Goal: Use online tool/utility: Utilize a website feature to perform a specific function

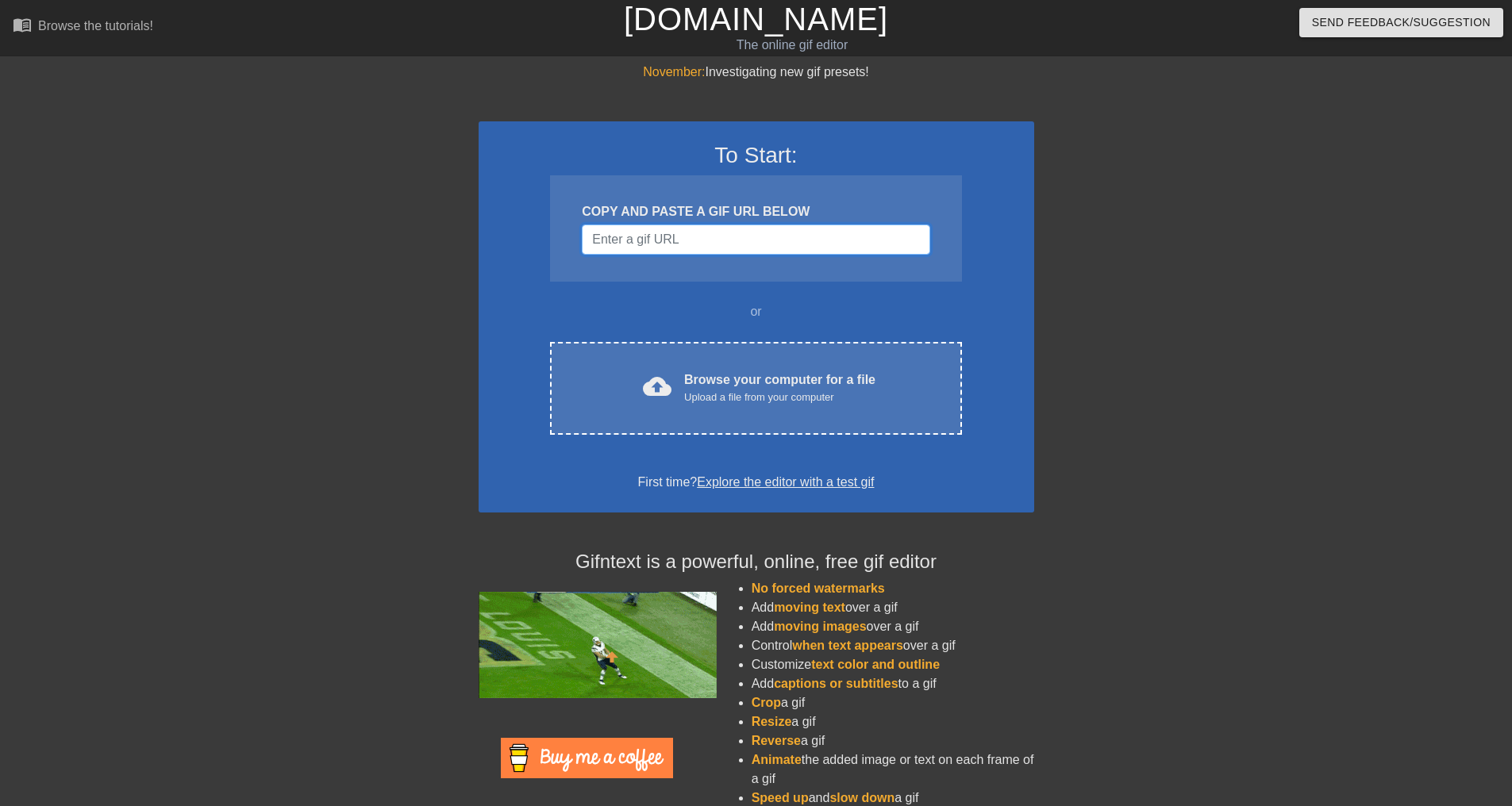
click at [677, 244] on input "Username" at bounding box center [756, 240] width 347 height 30
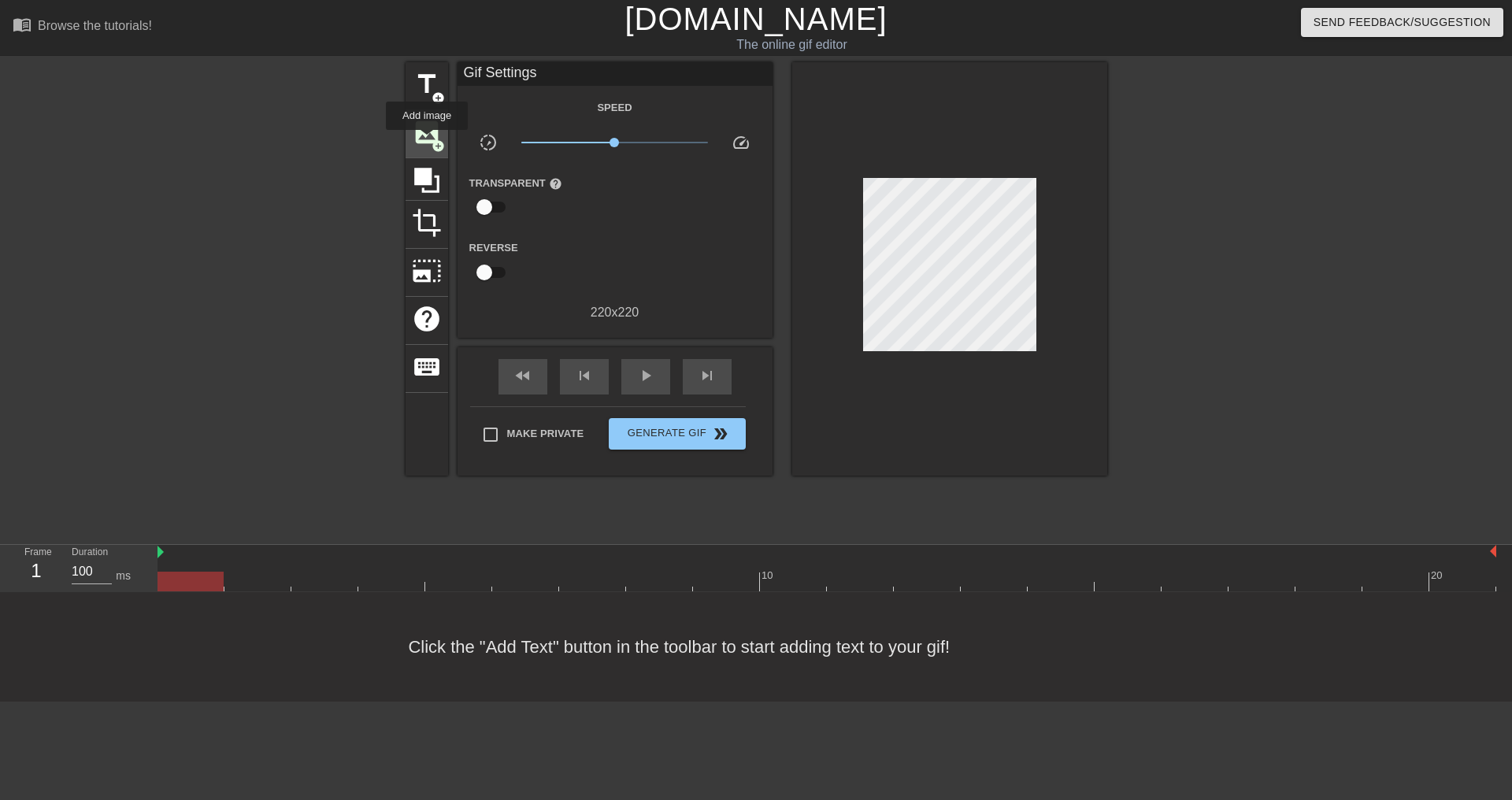
click at [426, 141] on span "image" at bounding box center [426, 132] width 30 height 30
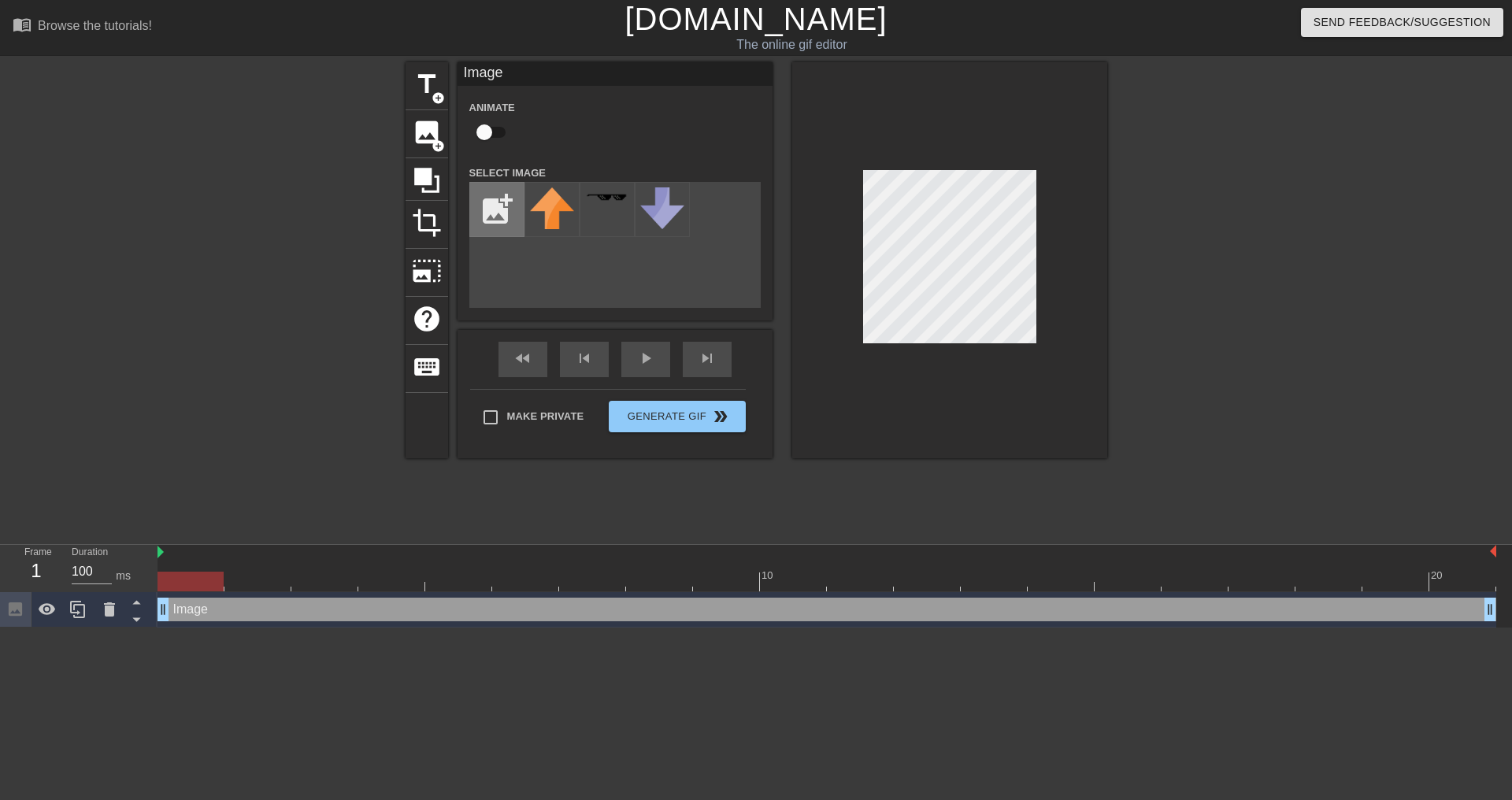
click at [501, 201] on input "file" at bounding box center [497, 209] width 53 height 53
type input "C:\fakepath\kaidabra.png"
click at [565, 209] on img at bounding box center [551, 217] width 44 height 60
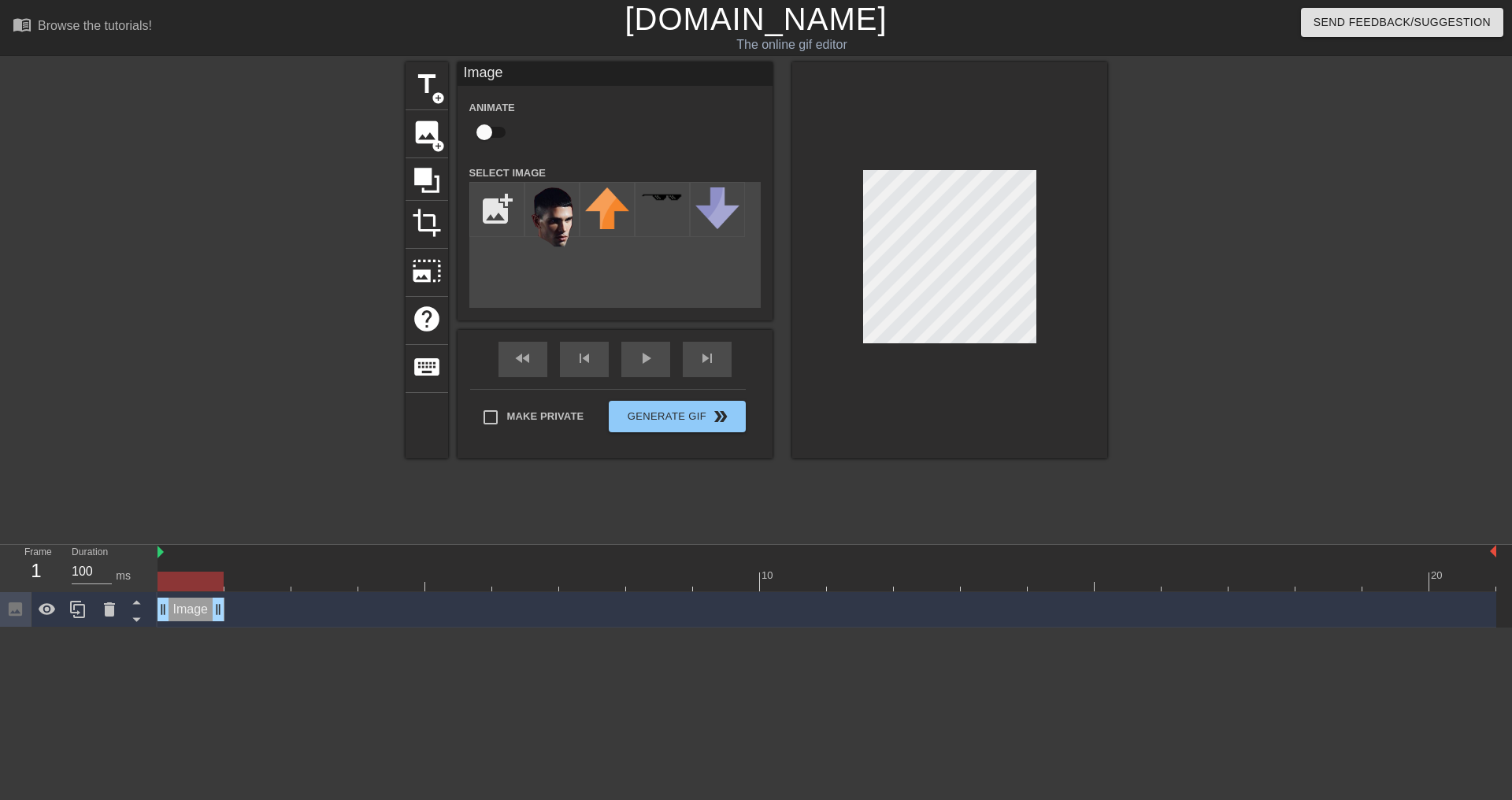
drag, startPoint x: 1485, startPoint y: 609, endPoint x: 245, endPoint y: 634, distance: 1240.3
click at [245, 628] on html "menu_book Browse the tutorials! [DOMAIN_NAME] The online gif editor Send Feedba…" at bounding box center [756, 314] width 1512 height 628
drag, startPoint x: 222, startPoint y: 606, endPoint x: 412, endPoint y: 606, distance: 190.0
drag, startPoint x: 414, startPoint y: 615, endPoint x: 327, endPoint y: 619, distance: 87.1
click at [81, 607] on icon at bounding box center [77, 609] width 15 height 17
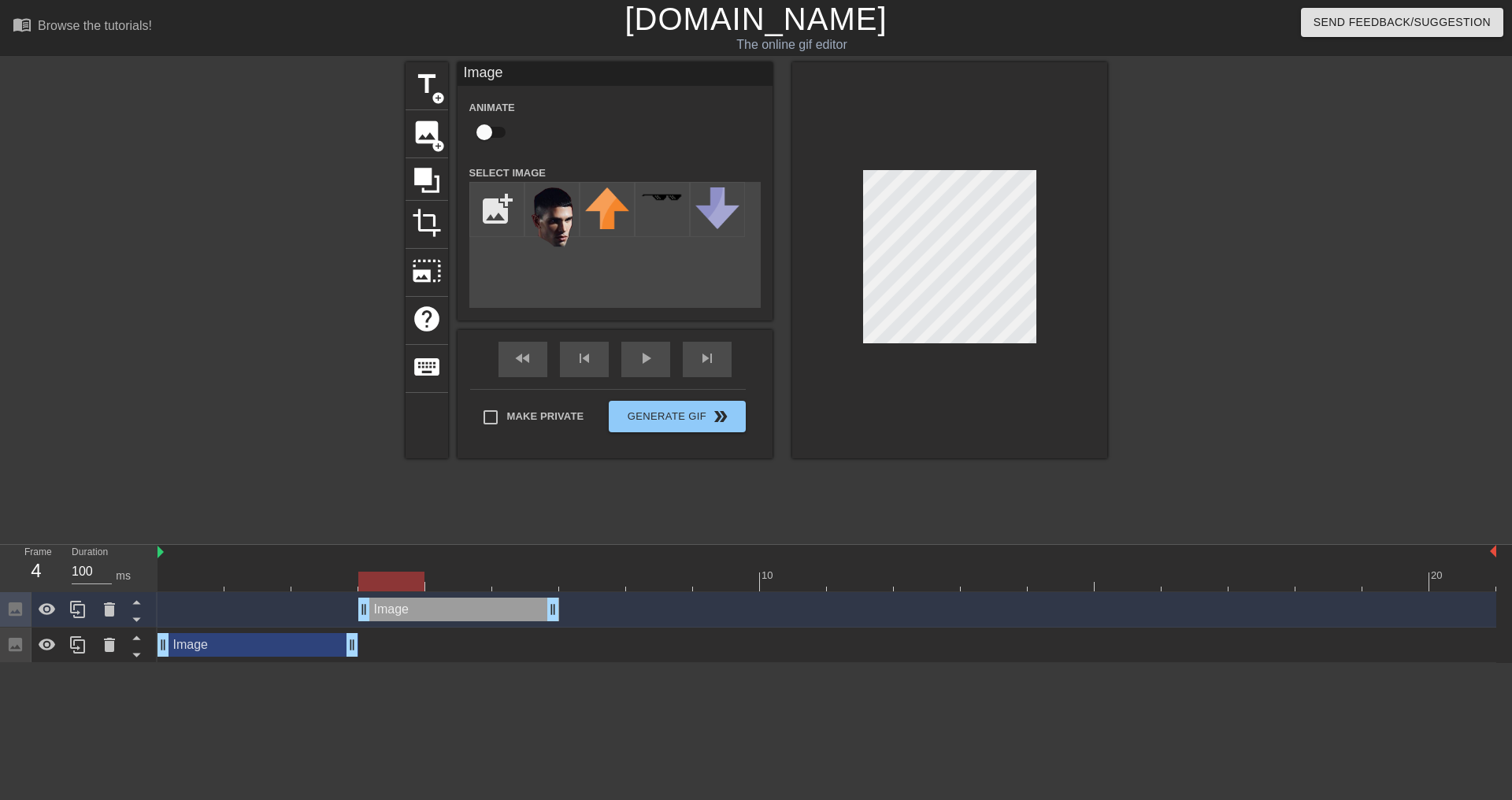
drag, startPoint x: 284, startPoint y: 603, endPoint x: 464, endPoint y: 610, distance: 180.1
click at [464, 610] on div "Image drag_handle drag_handle" at bounding box center [458, 609] width 201 height 23
drag, startPoint x: 553, startPoint y: 609, endPoint x: 401, endPoint y: 617, distance: 152.2
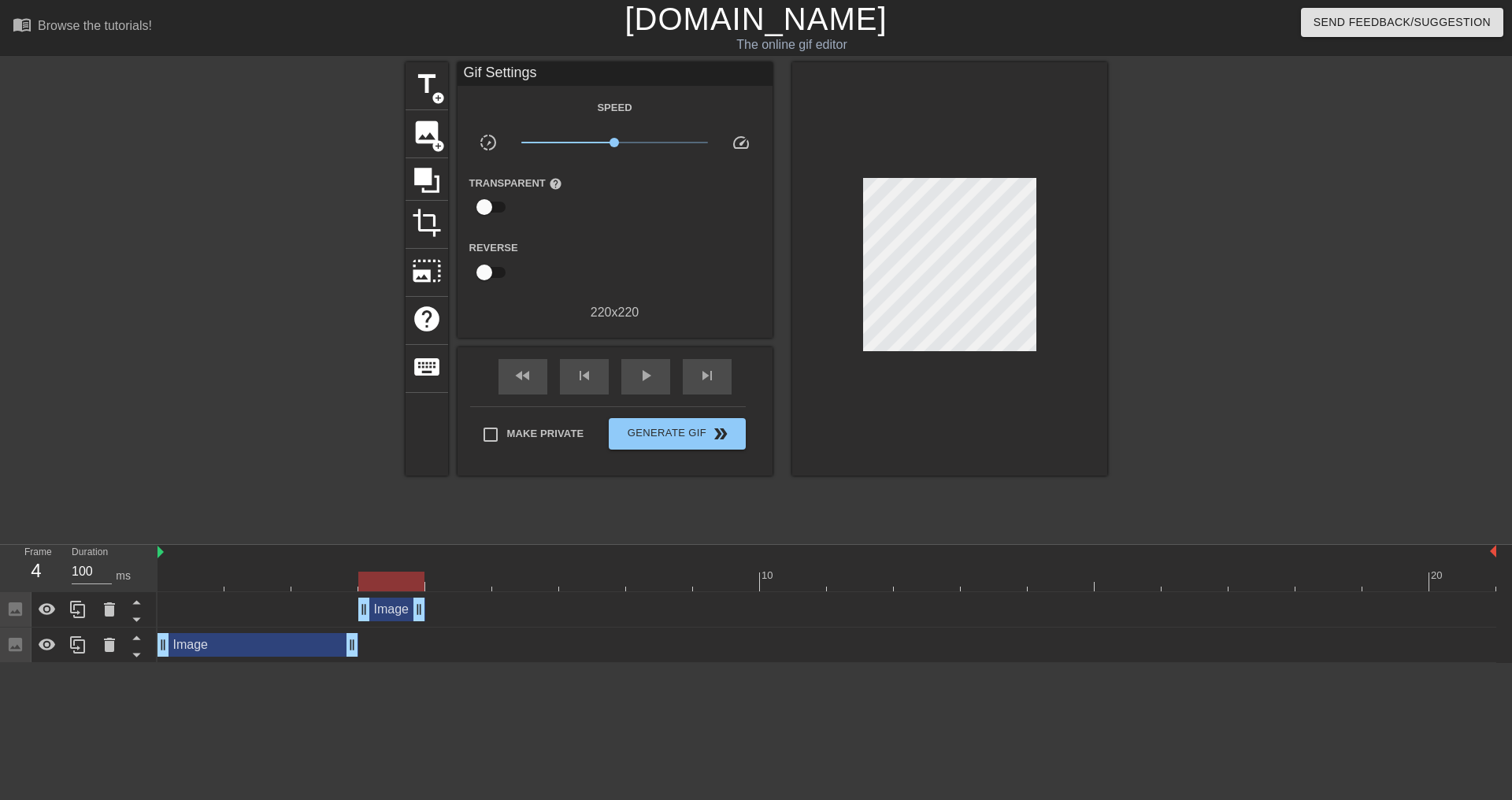
click at [945, 169] on div at bounding box center [949, 269] width 315 height 414
drag, startPoint x: 423, startPoint y: 605, endPoint x: 488, endPoint y: 599, distance: 65.3
drag, startPoint x: 487, startPoint y: 599, endPoint x: 449, endPoint y: 608, distance: 39.1
click at [449, 608] on div "Image drag_handle drag_handle" at bounding box center [826, 609] width 1338 height 23
click at [72, 614] on icon at bounding box center [77, 609] width 15 height 17
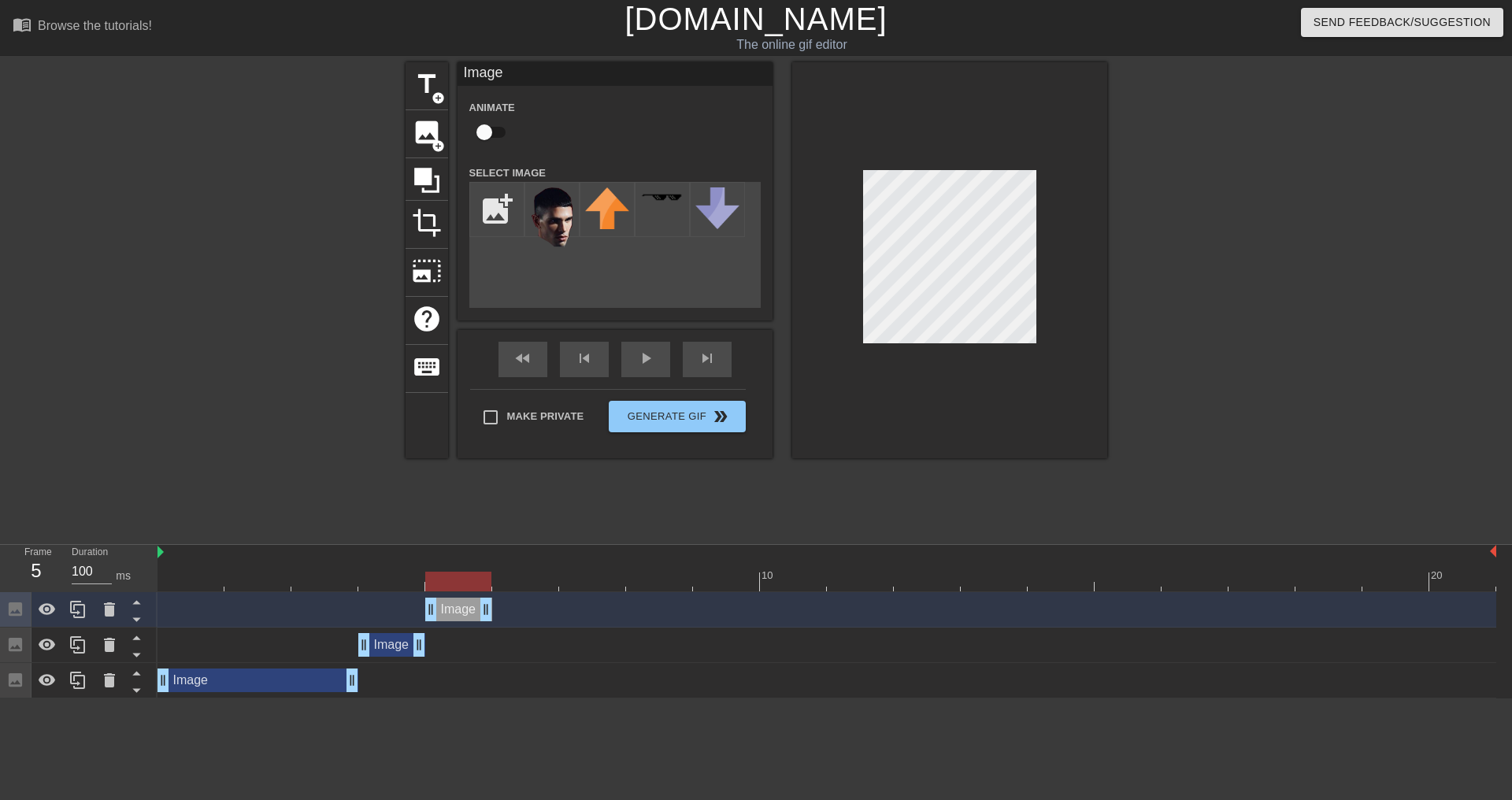
drag, startPoint x: 397, startPoint y: 614, endPoint x: 457, endPoint y: 609, distance: 60.2
click at [457, 609] on div "Image drag_handle drag_handle" at bounding box center [458, 609] width 67 height 23
click at [86, 614] on icon at bounding box center [78, 609] width 19 height 19
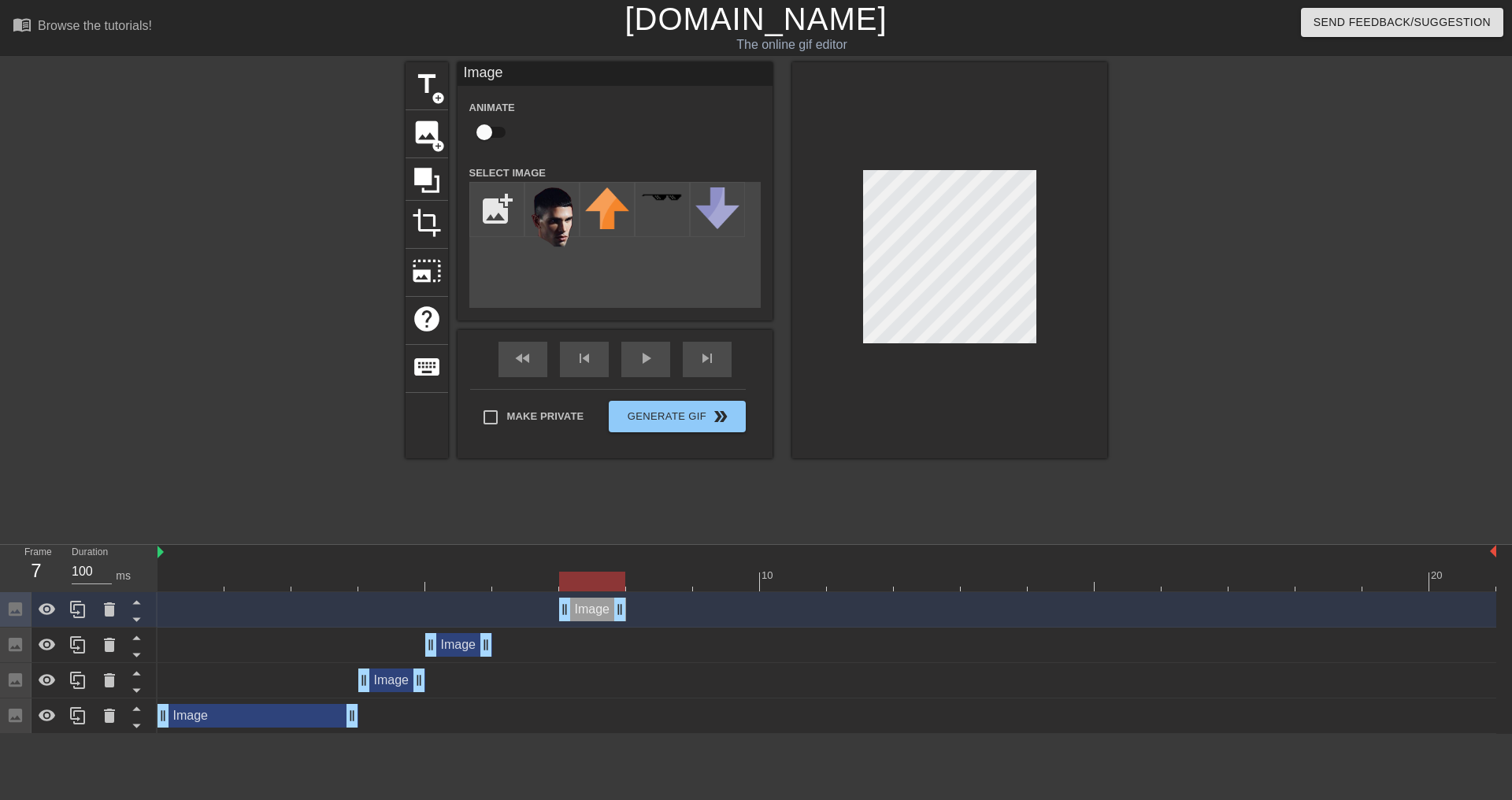
drag, startPoint x: 458, startPoint y: 604, endPoint x: 584, endPoint y: 621, distance: 127.1
click at [584, 621] on div "Image drag_handle drag_handle" at bounding box center [593, 609] width 67 height 23
drag, startPoint x: 487, startPoint y: 647, endPoint x: 544, endPoint y: 652, distance: 57.2
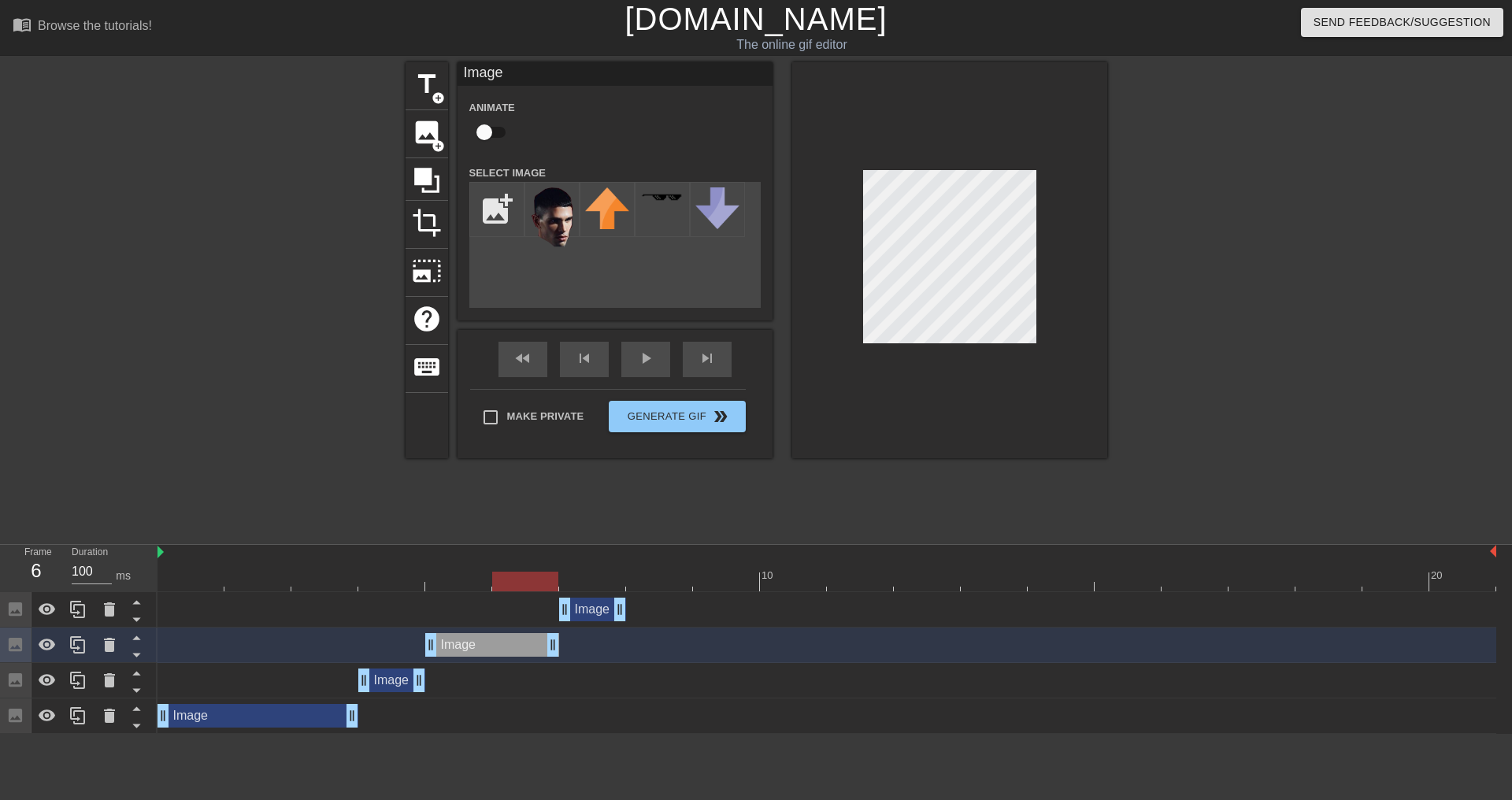
drag, startPoint x: 598, startPoint y: 590, endPoint x: 544, endPoint y: 573, distance: 56.6
click at [544, 573] on div at bounding box center [826, 581] width 1338 height 20
click at [547, 573] on div at bounding box center [525, 581] width 66 height 20
drag, startPoint x: 533, startPoint y: 587, endPoint x: 589, endPoint y: 584, distance: 56.1
click at [589, 584] on div at bounding box center [592, 581] width 66 height 20
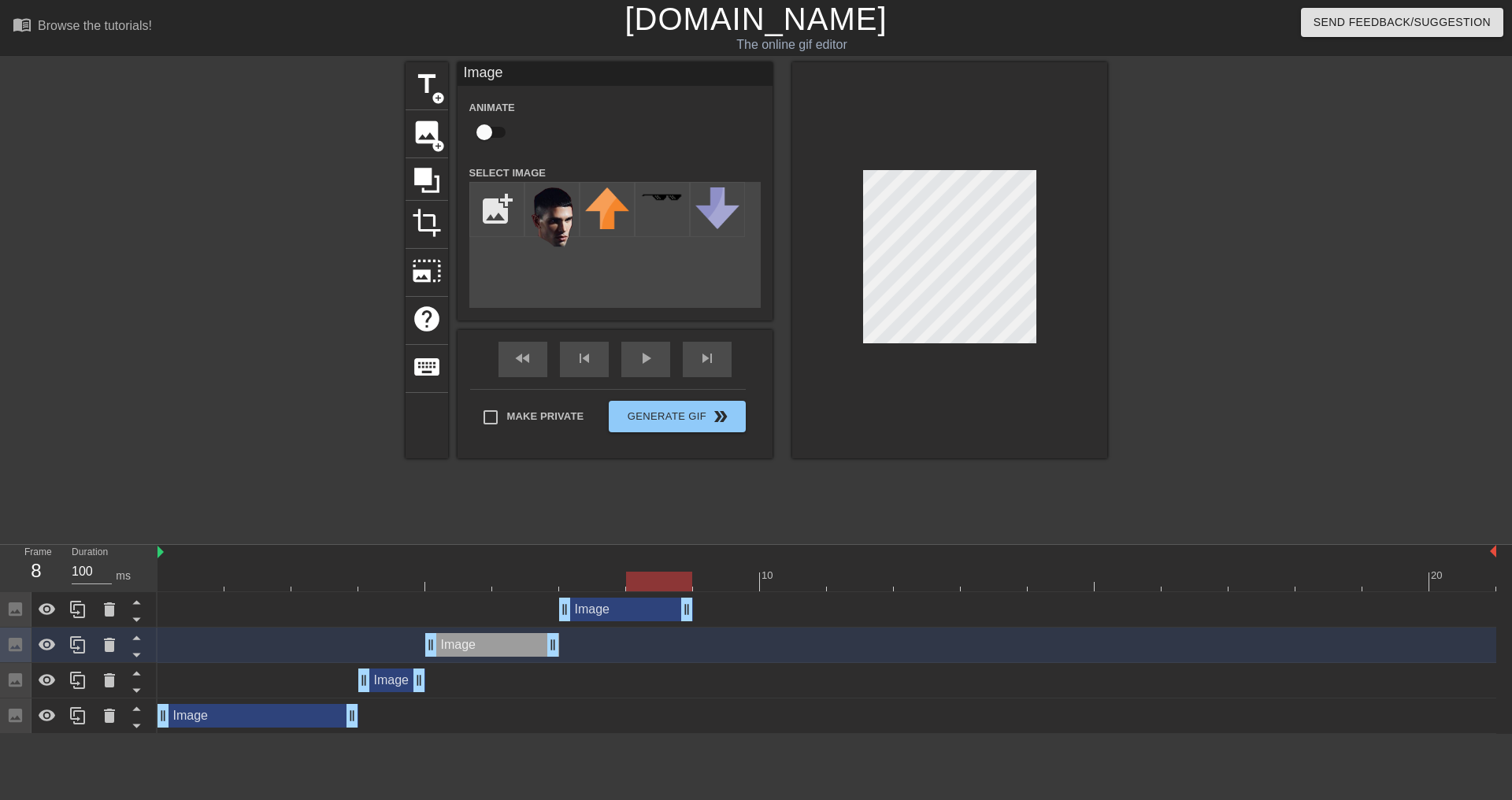
drag, startPoint x: 624, startPoint y: 611, endPoint x: 674, endPoint y: 609, distance: 50.0
drag, startPoint x: 688, startPoint y: 611, endPoint x: 638, endPoint y: 612, distance: 50.0
click at [638, 612] on div "Image drag_handle drag_handle" at bounding box center [826, 609] width 1338 height 23
click at [87, 610] on icon at bounding box center [78, 609] width 19 height 19
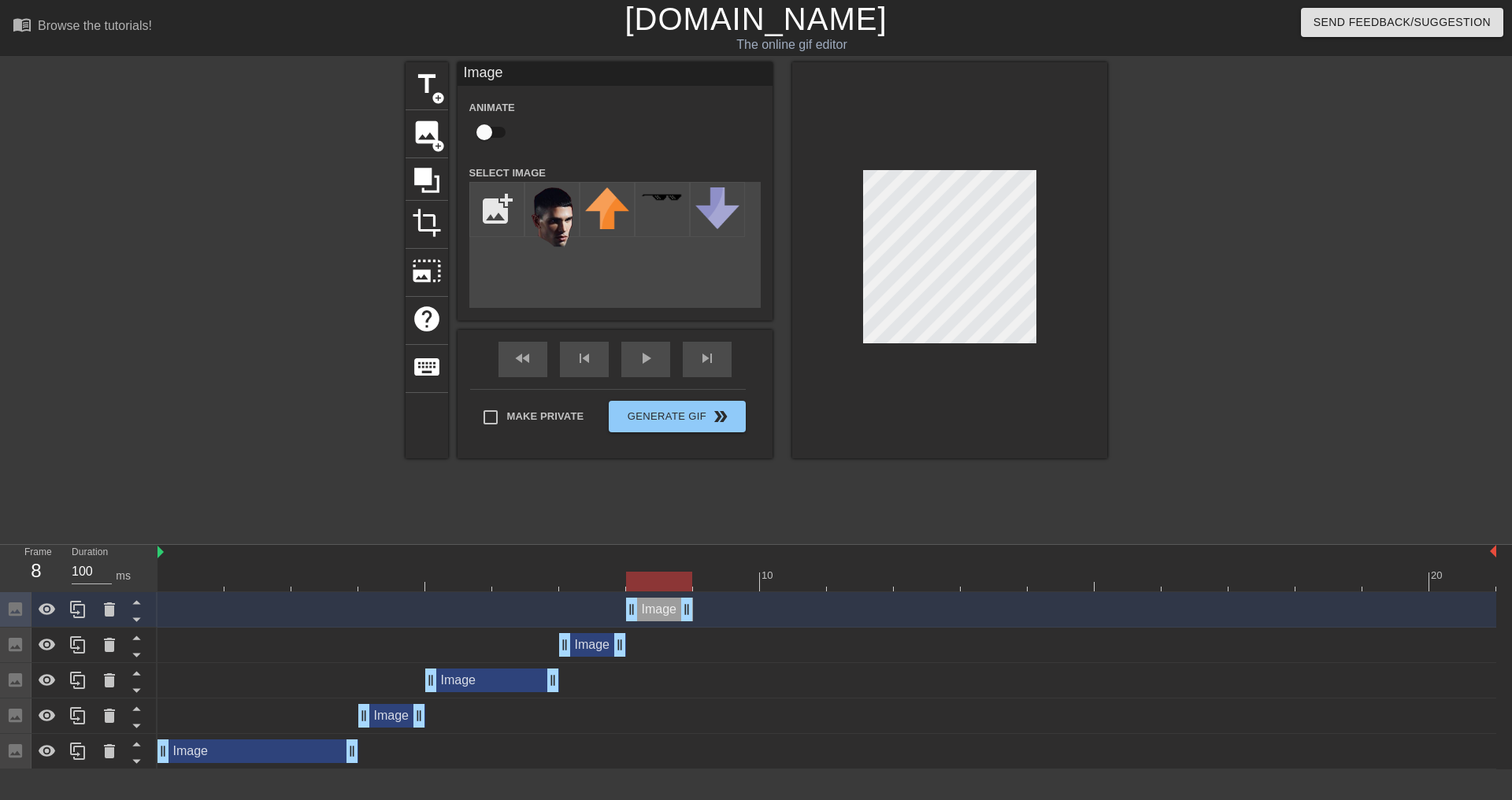
drag, startPoint x: 584, startPoint y: 609, endPoint x: 644, endPoint y: 615, distance: 60.3
click at [644, 615] on div "Image drag_handle drag_handle" at bounding box center [659, 609] width 67 height 23
click at [87, 609] on icon at bounding box center [78, 609] width 19 height 19
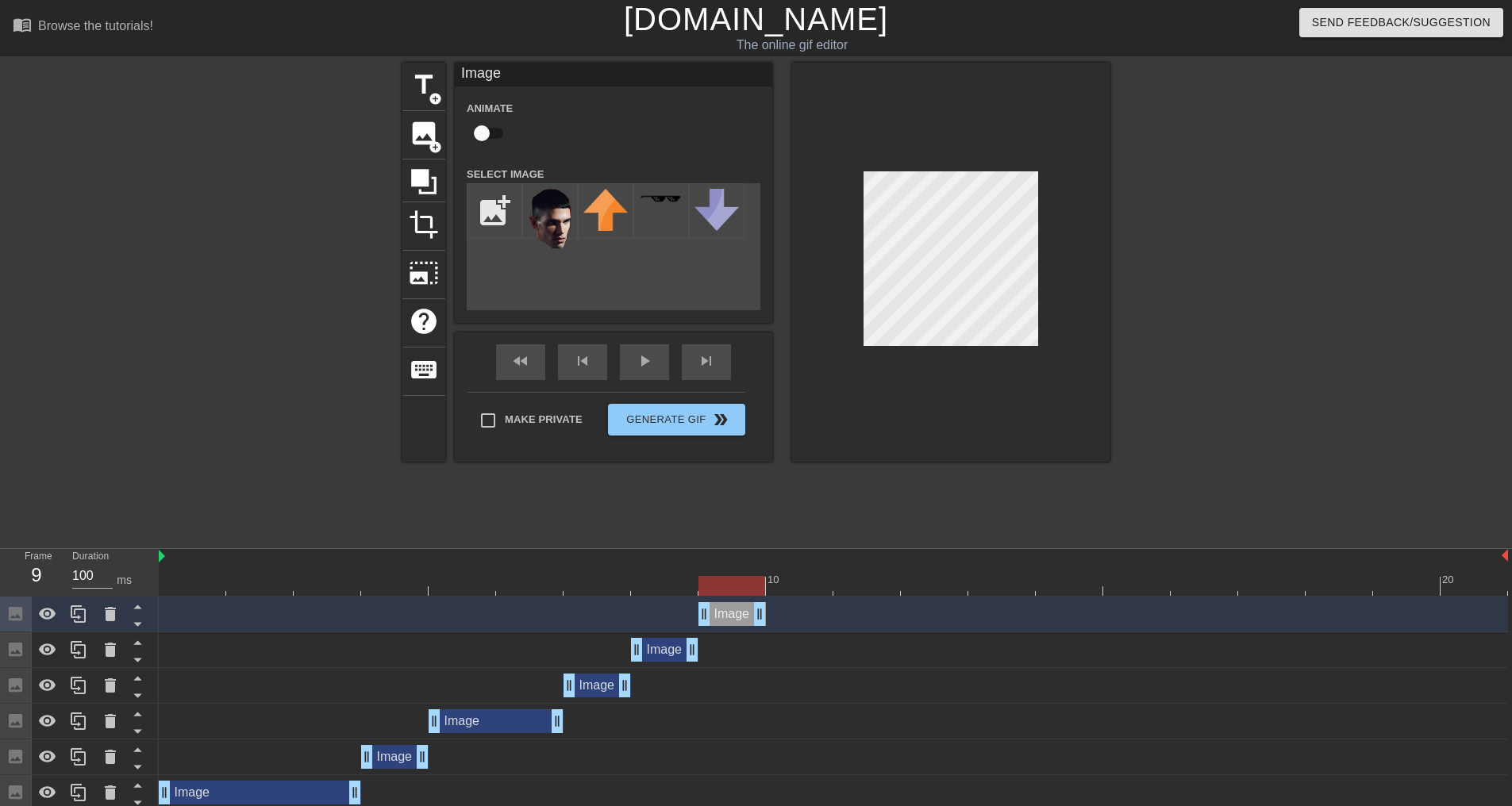
drag, startPoint x: 663, startPoint y: 620, endPoint x: 716, endPoint y: 620, distance: 53.0
click at [716, 620] on div "Image drag_handle drag_handle" at bounding box center [732, 614] width 68 height 23
click at [68, 623] on div at bounding box center [78, 614] width 32 height 35
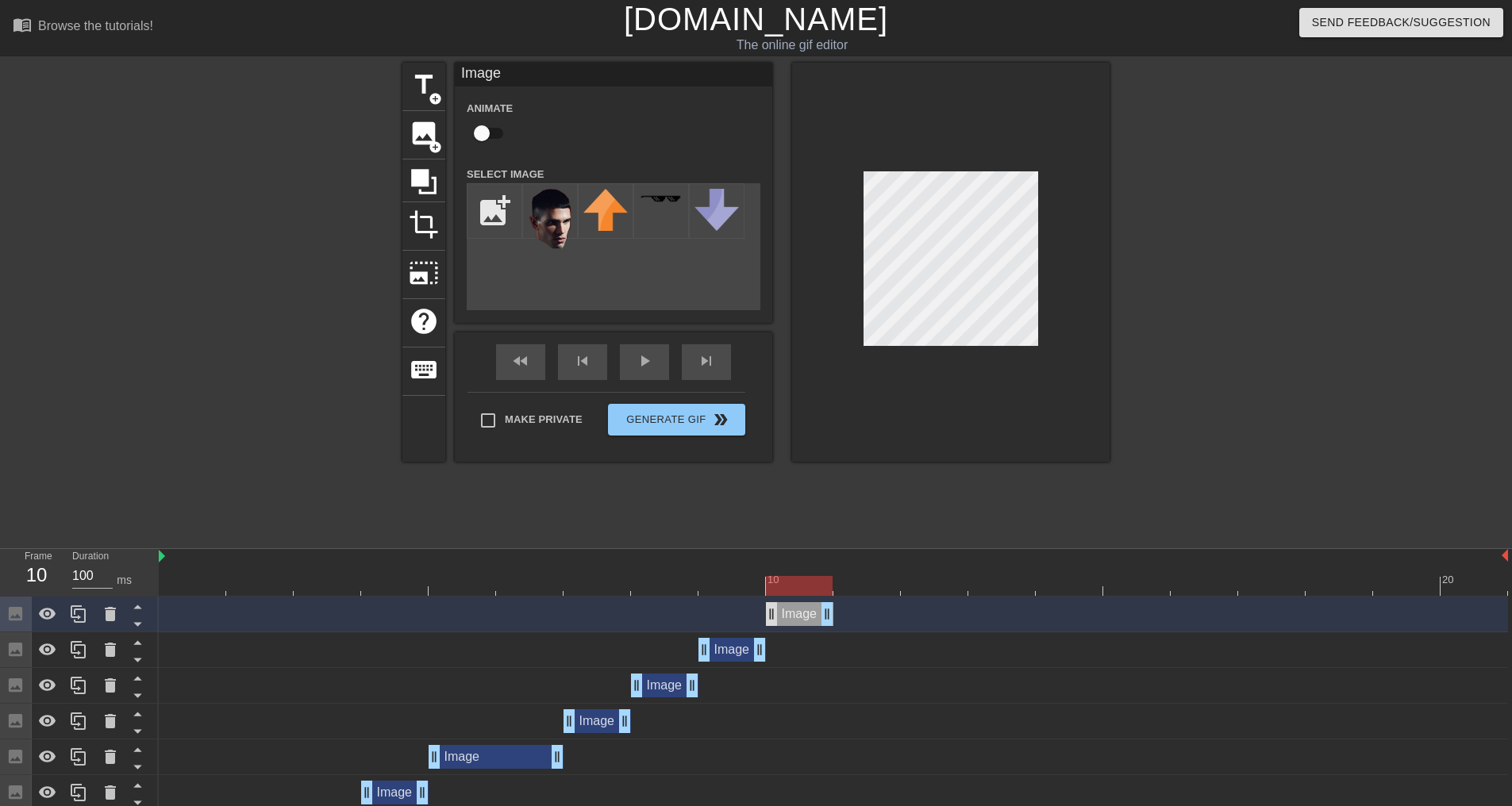
drag, startPoint x: 734, startPoint y: 617, endPoint x: 773, endPoint y: 616, distance: 39.0
click at [773, 616] on div "Image drag_handle drag_handle" at bounding box center [800, 614] width 68 height 23
click at [70, 603] on div at bounding box center [78, 614] width 32 height 35
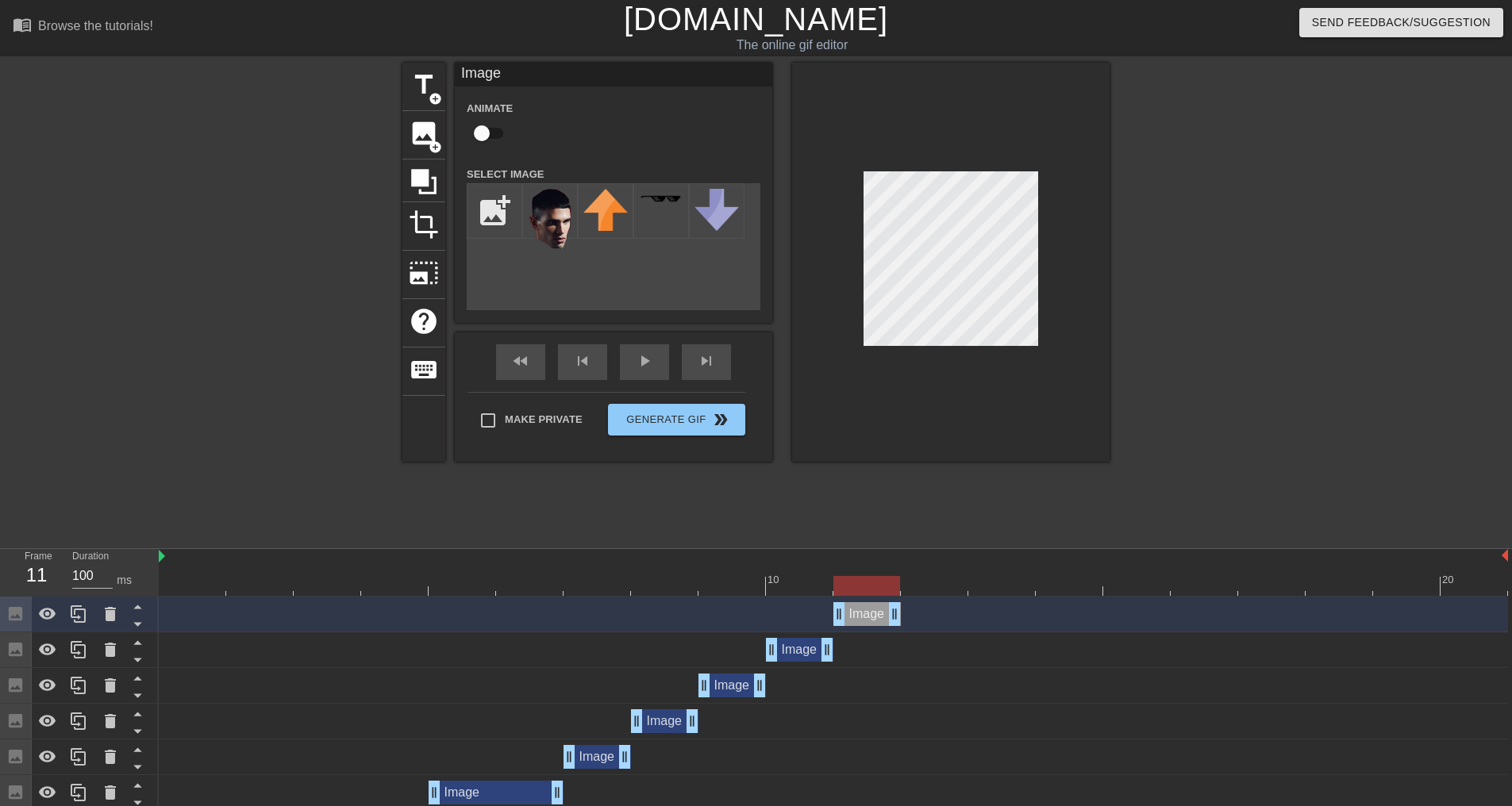
drag, startPoint x: 792, startPoint y: 609, endPoint x: 852, endPoint y: 613, distance: 60.1
click at [852, 613] on div "Image drag_handle drag_handle" at bounding box center [868, 614] width 68 height 23
click at [82, 614] on icon at bounding box center [79, 614] width 19 height 19
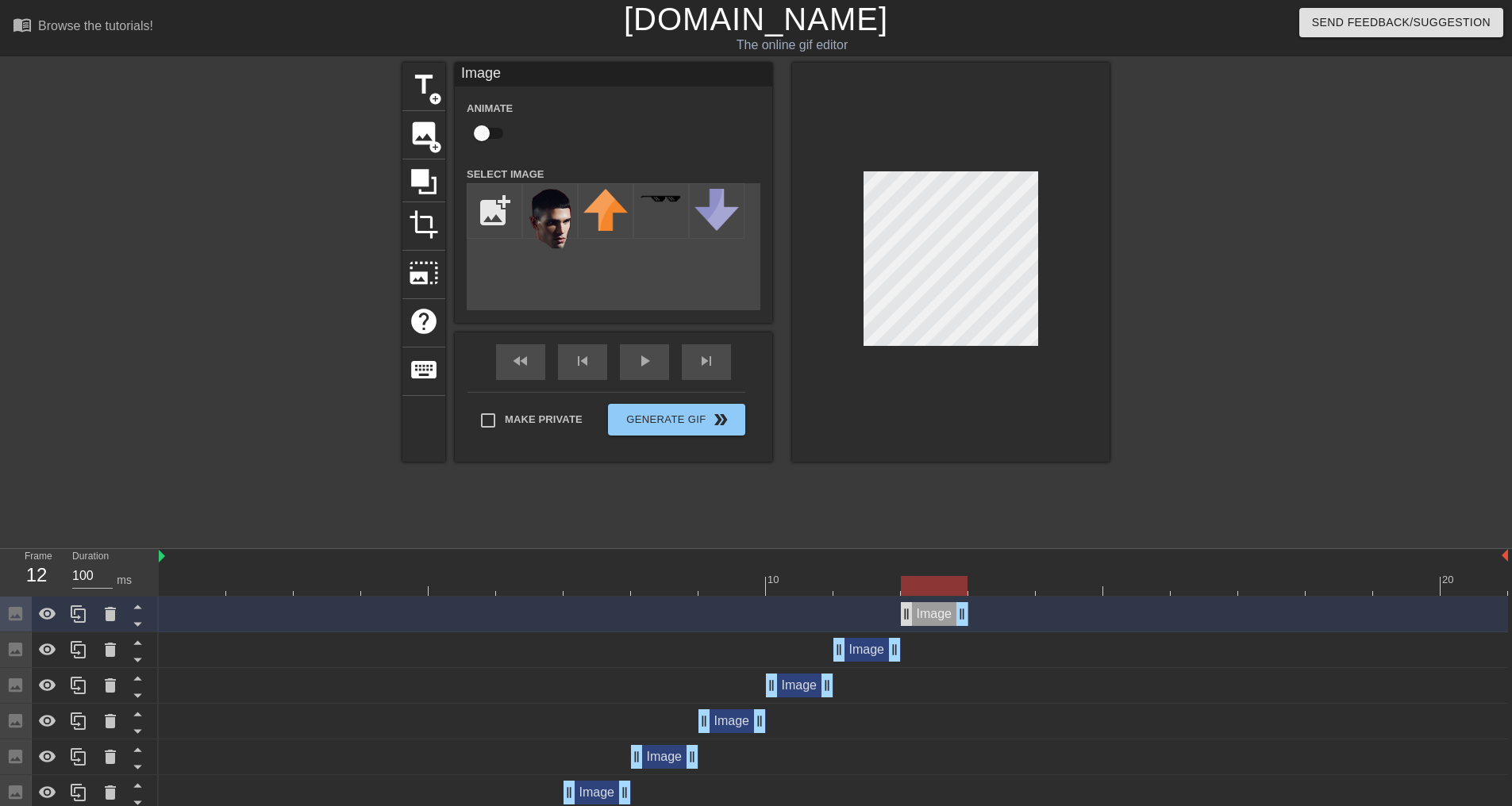
drag, startPoint x: 861, startPoint y: 613, endPoint x: 901, endPoint y: 614, distance: 40.0
click at [901, 614] on div "Image drag_handle drag_handle" at bounding box center [934, 614] width 68 height 23
click at [88, 613] on icon at bounding box center [79, 614] width 19 height 19
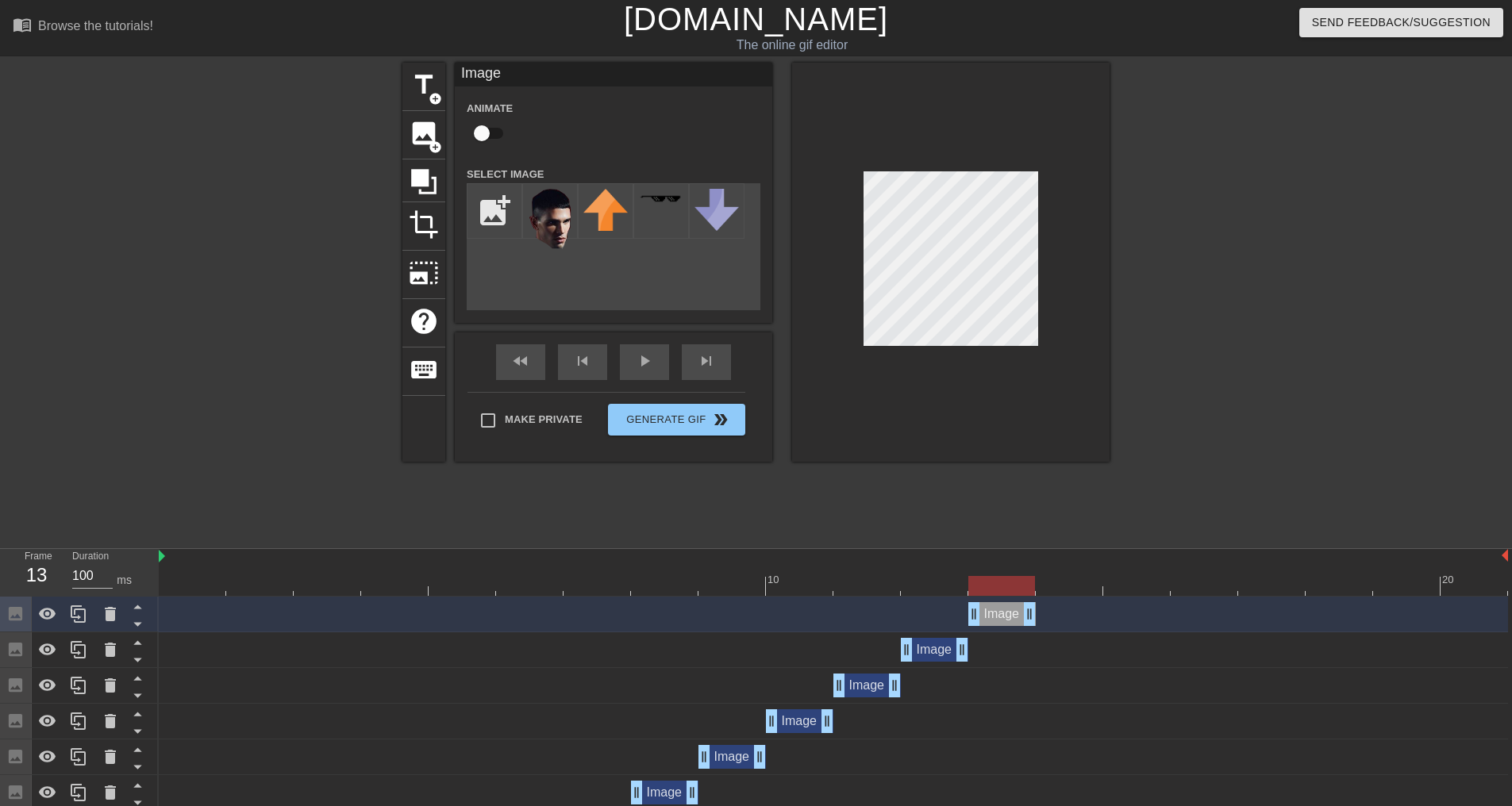
drag, startPoint x: 938, startPoint y: 608, endPoint x: 982, endPoint y: 617, distance: 44.9
click at [982, 617] on div "Image drag_handle drag_handle" at bounding box center [1002, 614] width 68 height 23
click at [83, 621] on icon at bounding box center [79, 614] width 19 height 19
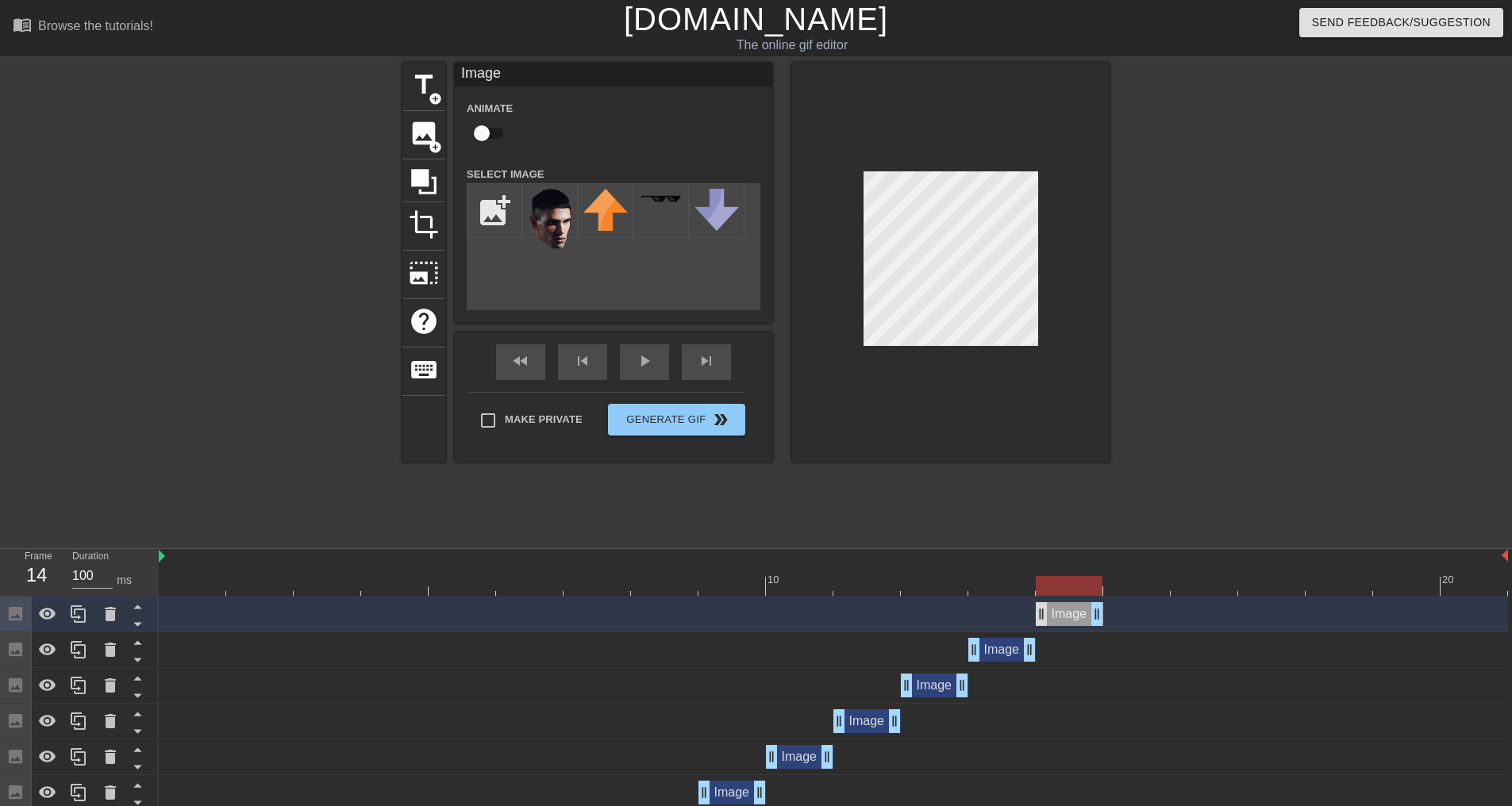
drag, startPoint x: 999, startPoint y: 617, endPoint x: 1048, endPoint y: 619, distance: 49.0
click at [1048, 619] on div "Image drag_handle drag_handle" at bounding box center [1070, 614] width 68 height 23
drag, startPoint x: 1100, startPoint y: 620, endPoint x: 1168, endPoint y: 584, distance: 76.9
click at [1168, 584] on div "10 20 Image drag_handle drag_handle Image drag_handle drag_handle Image drag_ha…" at bounding box center [835, 769] width 1353 height 440
click at [69, 603] on div at bounding box center [78, 614] width 32 height 35
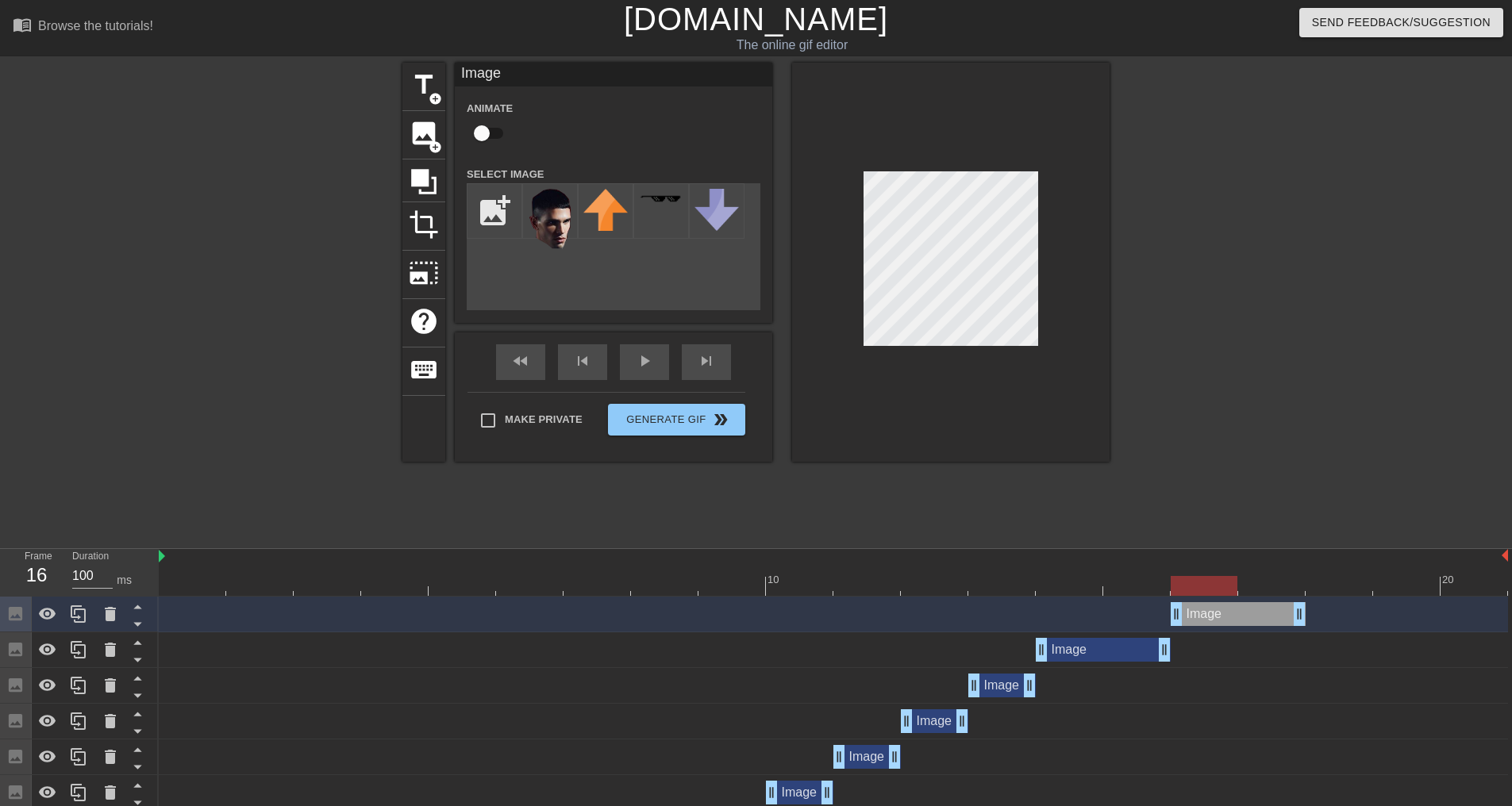
drag, startPoint x: 1118, startPoint y: 613, endPoint x: 1240, endPoint y: 623, distance: 122.4
click at [1240, 623] on div "Image drag_handle drag_handle" at bounding box center [1238, 614] width 135 height 23
drag, startPoint x: 1299, startPoint y: 612, endPoint x: 1523, endPoint y: 623, distance: 224.3
click at [1511, 623] on html "menu_book Browse the tutorials! [DOMAIN_NAME] The online gif editor Send Feedba…" at bounding box center [756, 512] width 1512 height 1026
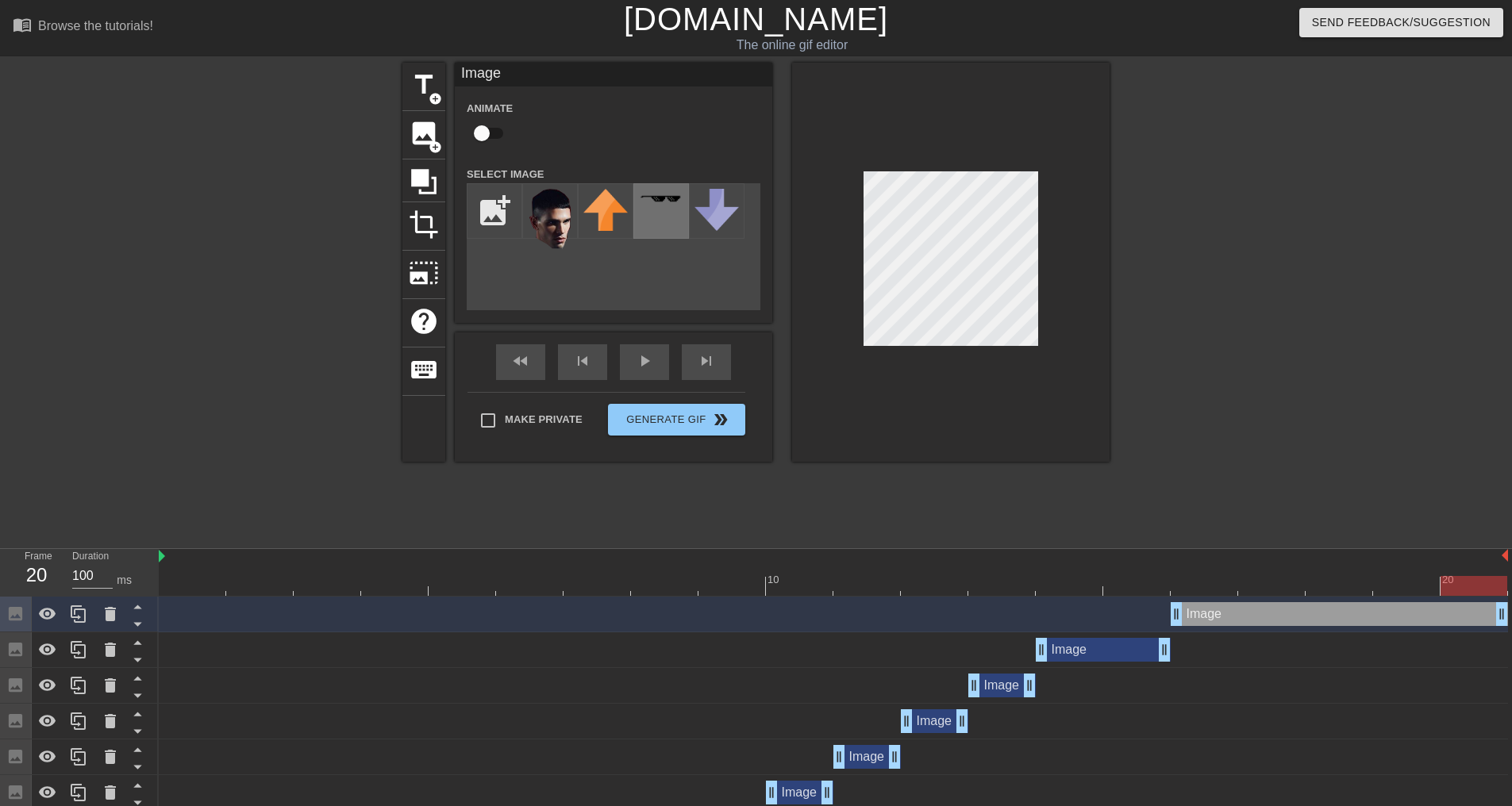
click at [670, 203] on img at bounding box center [661, 199] width 44 height 9
click at [540, 221] on img at bounding box center [550, 219] width 44 height 61
click at [1090, 658] on div "Image drag_handle drag_handle" at bounding box center [1103, 650] width 135 height 23
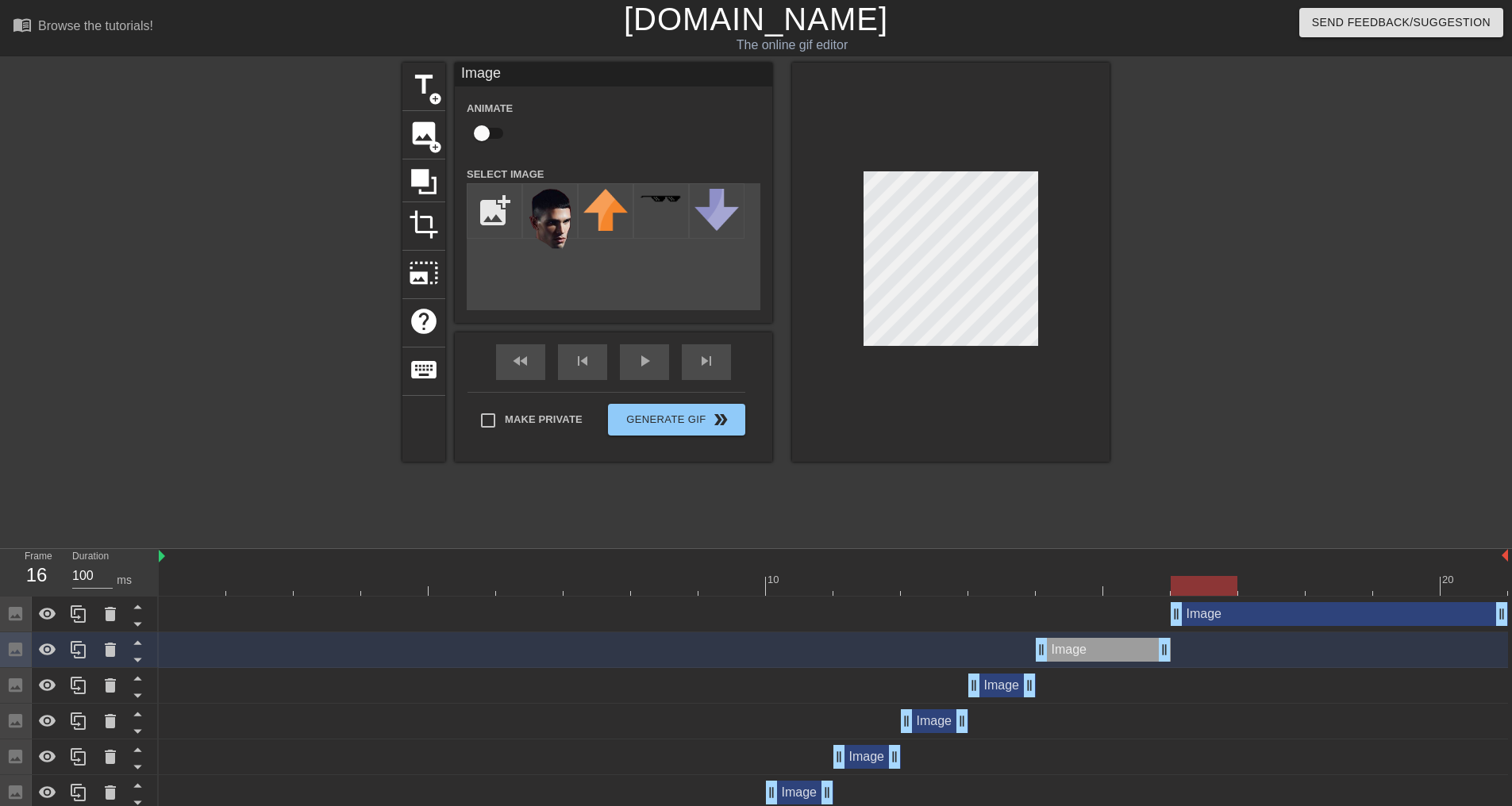
drag, startPoint x: 1139, startPoint y: 581, endPoint x: 1195, endPoint y: 584, distance: 56.1
click at [1195, 584] on div at bounding box center [833, 585] width 1349 height 20
click at [88, 621] on icon at bounding box center [79, 614] width 19 height 19
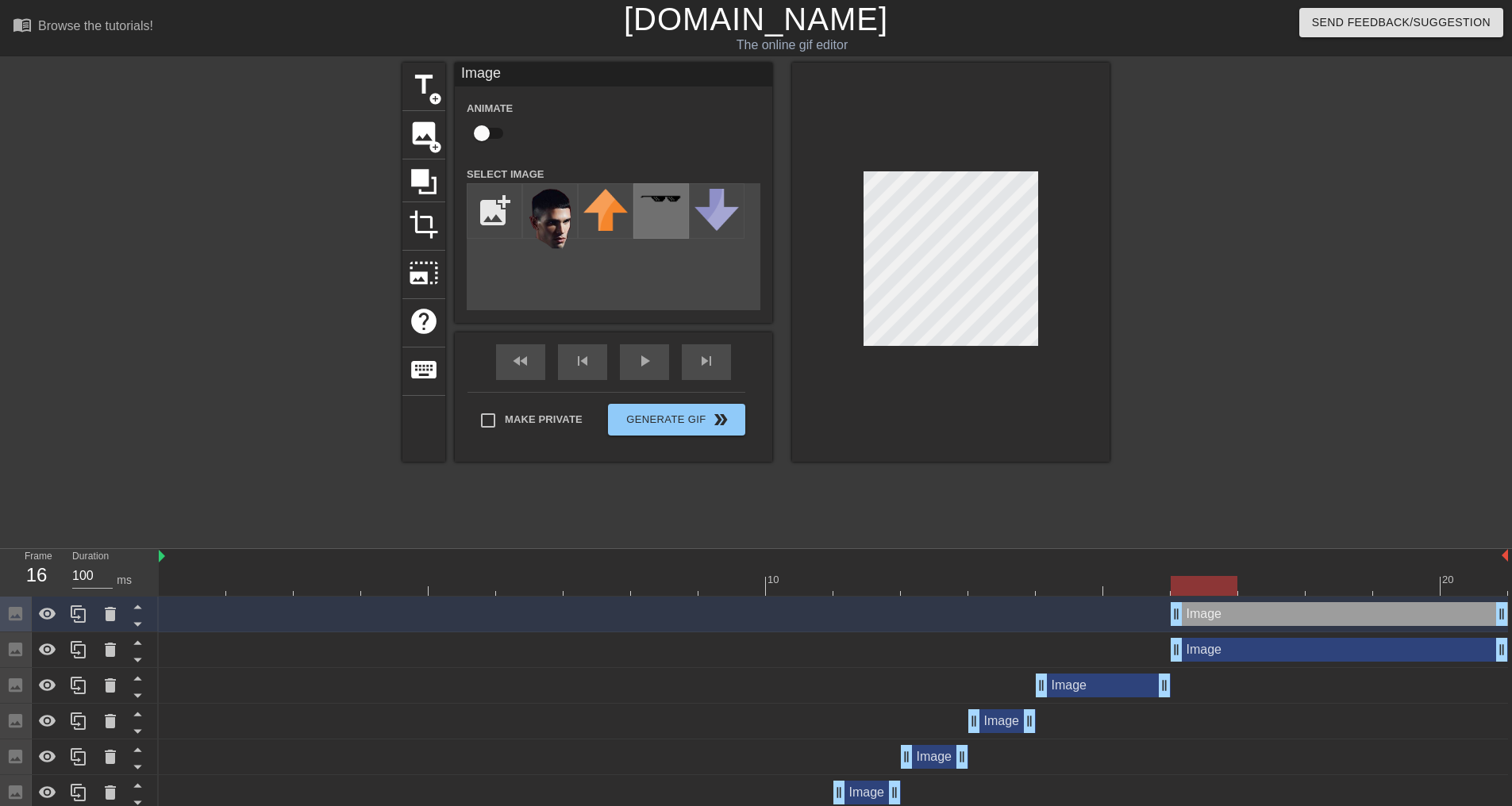
click at [670, 206] on div at bounding box center [661, 211] width 56 height 56
click at [598, 290] on div "title add_circle image add_circle crop photo_size_select_large help keyboard Im…" at bounding box center [756, 262] width 707 height 400
click at [861, 263] on div at bounding box center [951, 262] width 318 height 400
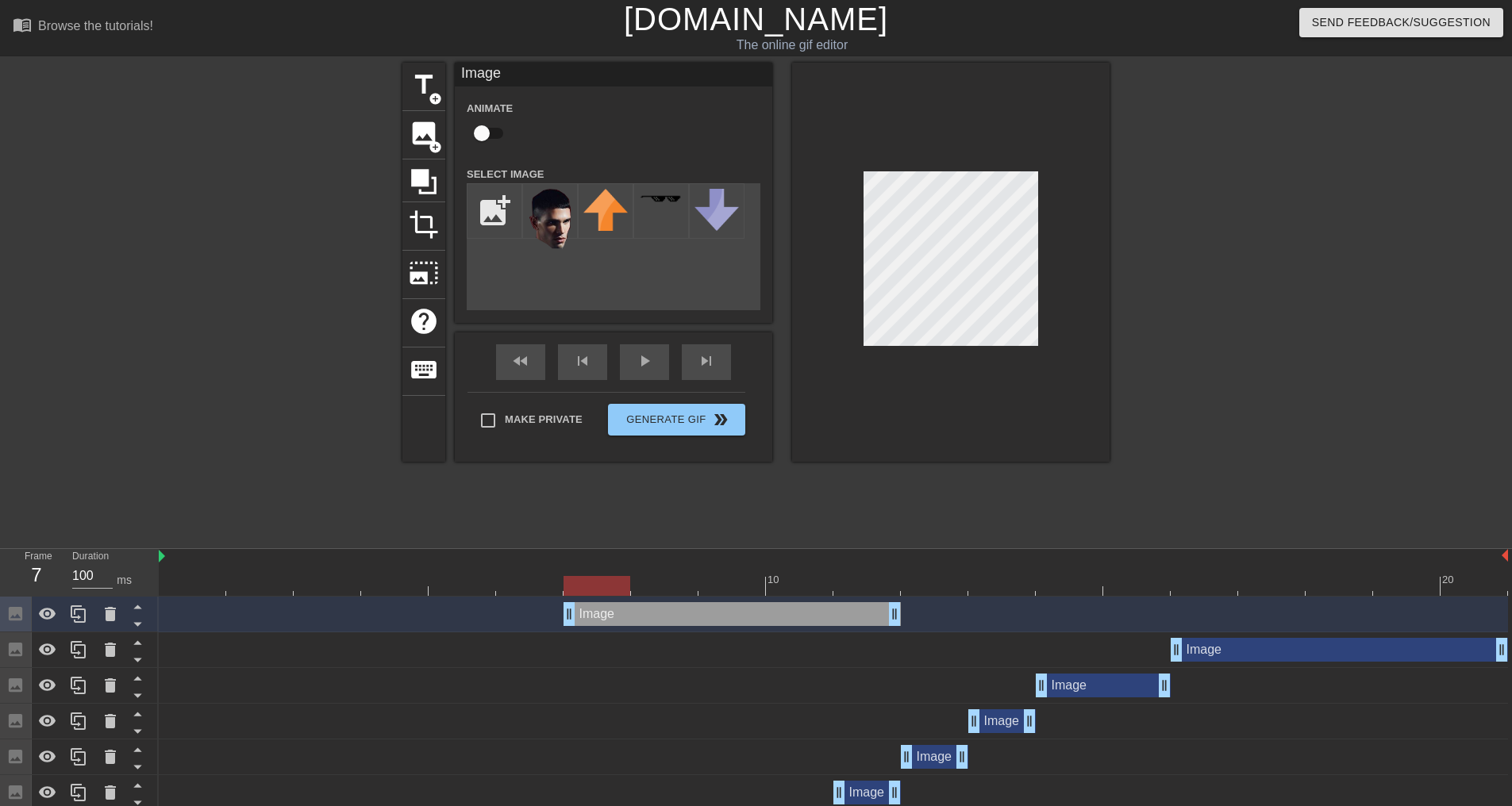
drag, startPoint x: 1244, startPoint y: 622, endPoint x: 631, endPoint y: 618, distance: 613.0
click at [631, 618] on div "Image drag_handle drag_handle" at bounding box center [732, 614] width 337 height 23
drag, startPoint x: 899, startPoint y: 618, endPoint x: 579, endPoint y: 627, distance: 320.1
click at [579, 627] on div "Image drag_handle drag_handle" at bounding box center [833, 614] width 1349 height 36
drag, startPoint x: 630, startPoint y: 619, endPoint x: 800, endPoint y: 614, distance: 170.1
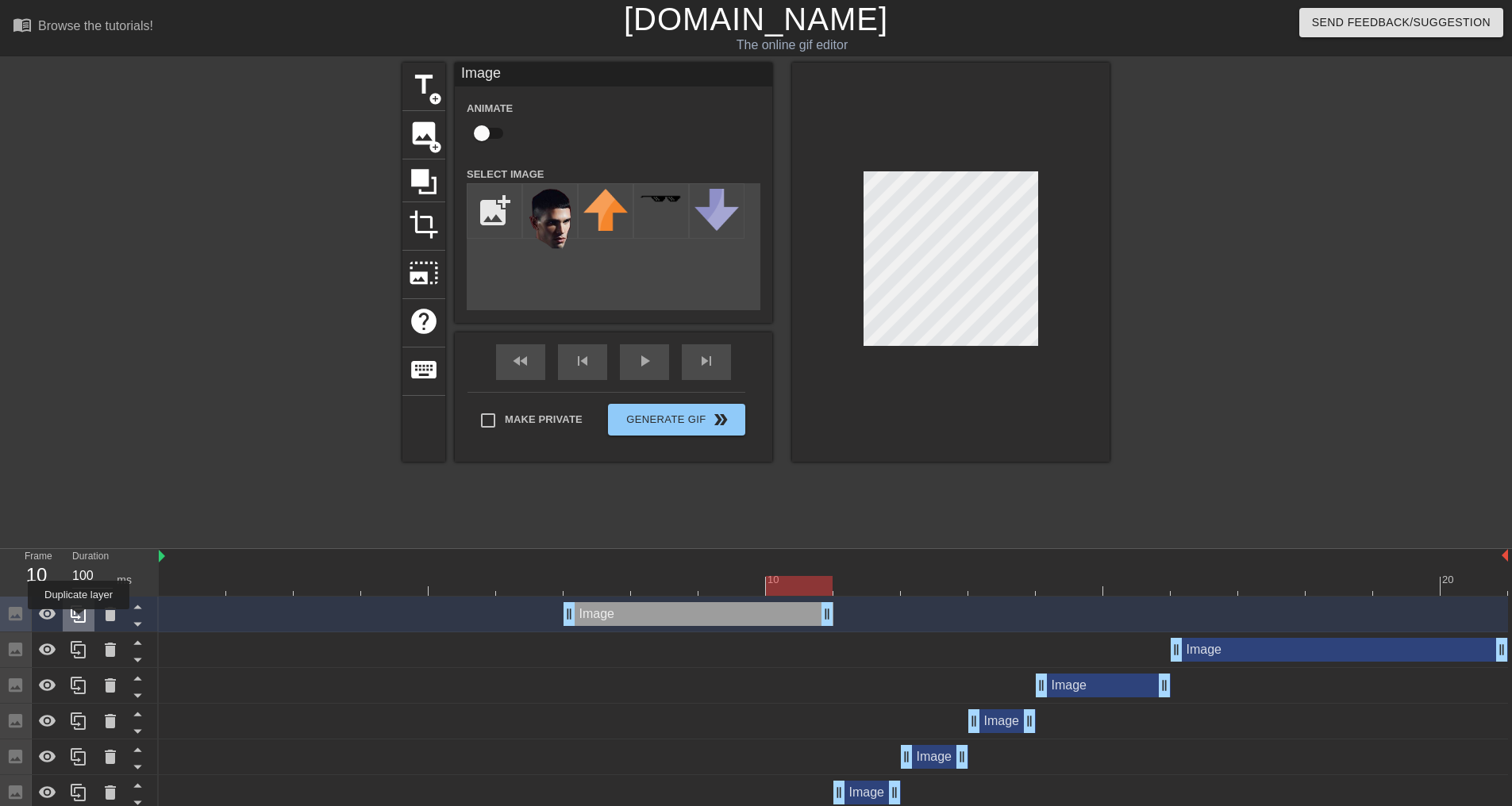
click at [78, 621] on icon at bounding box center [79, 614] width 19 height 19
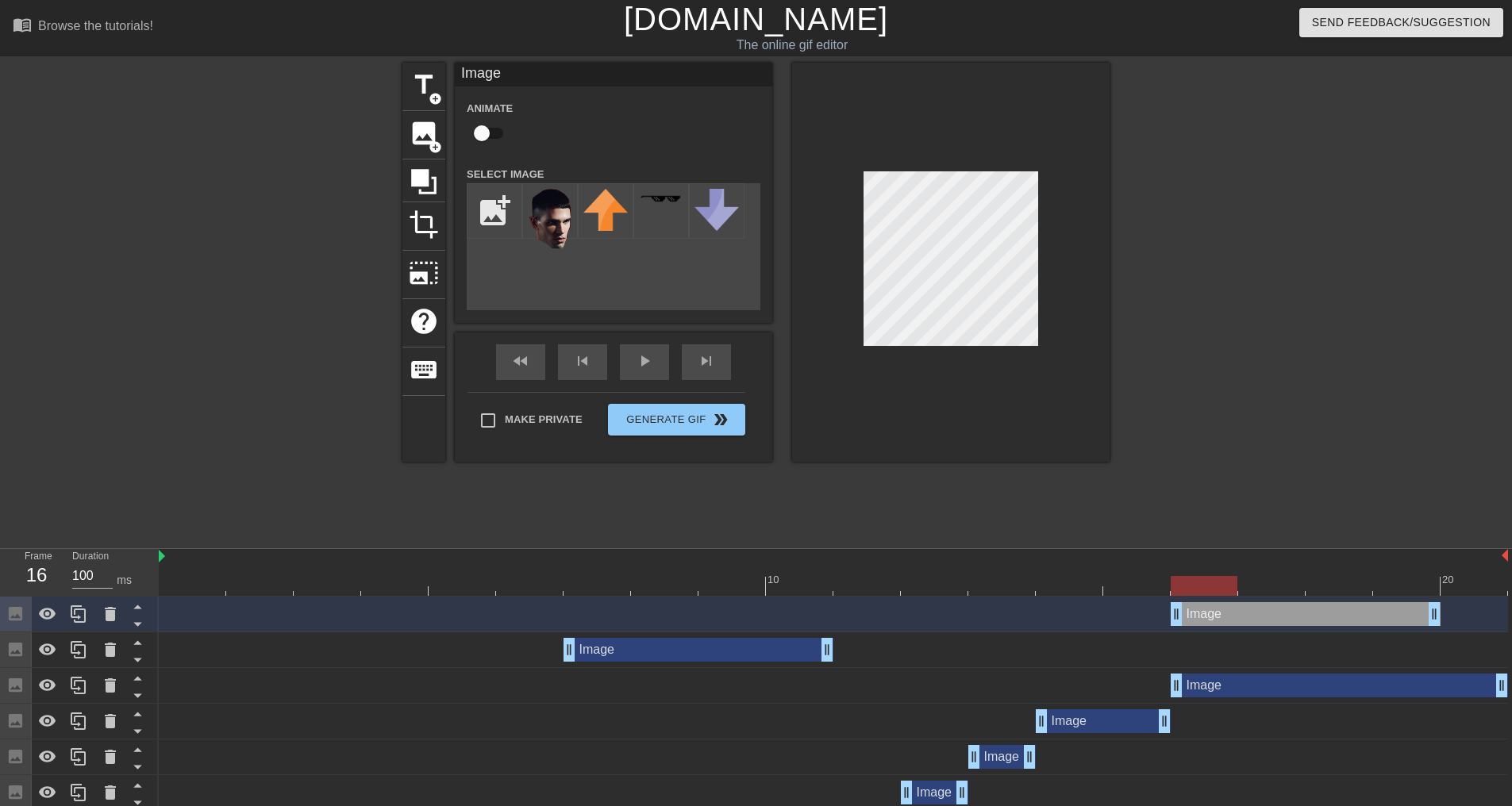
drag, startPoint x: 723, startPoint y: 610, endPoint x: 1292, endPoint y: 622, distance: 569.1
click at [1292, 622] on div "Image drag_handle drag_handle" at bounding box center [1305, 614] width 270 height 23
click at [650, 426] on span "Generate Gif double_arrow" at bounding box center [676, 420] width 124 height 19
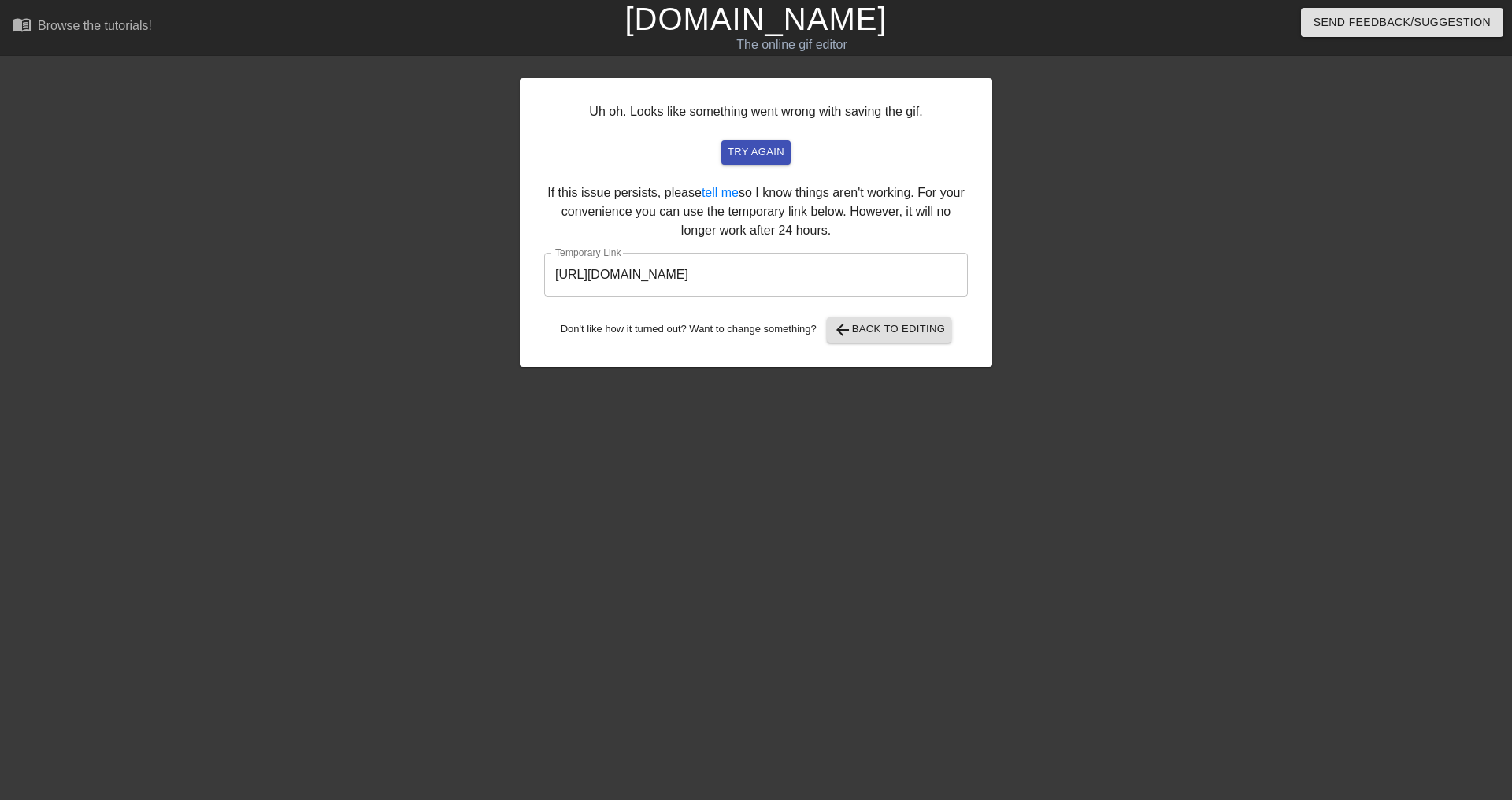
click at [756, 259] on input "[URL][DOMAIN_NAME]" at bounding box center [756, 274] width 424 height 44
click at [756, 259] on input "[URL][DOMAIN_NAME]" at bounding box center [756, 274] width 424 height 44
